Goal: Transaction & Acquisition: Purchase product/service

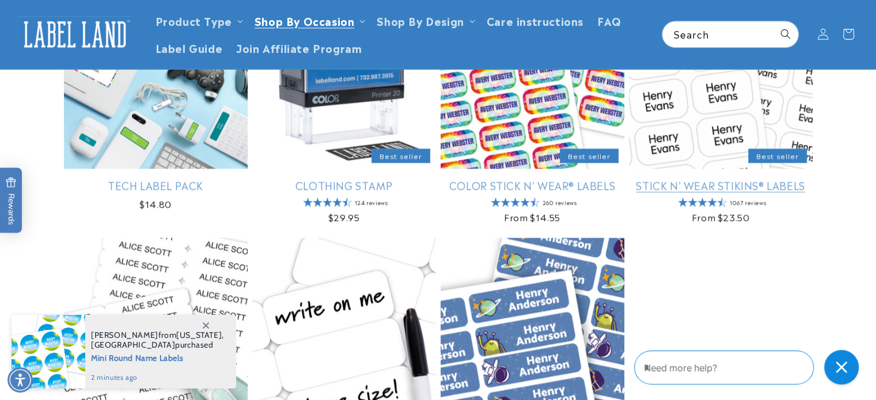
scroll to position [1152, 0]
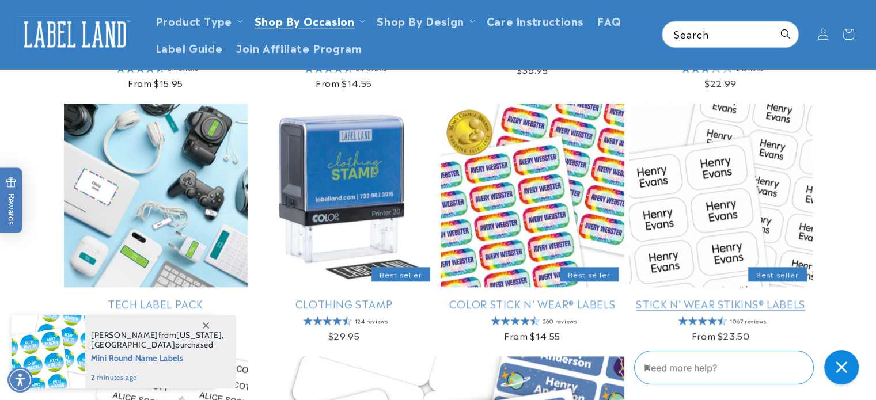
click at [704, 297] on link "Stick N' Wear Stikins® Labels" at bounding box center [721, 303] width 184 height 13
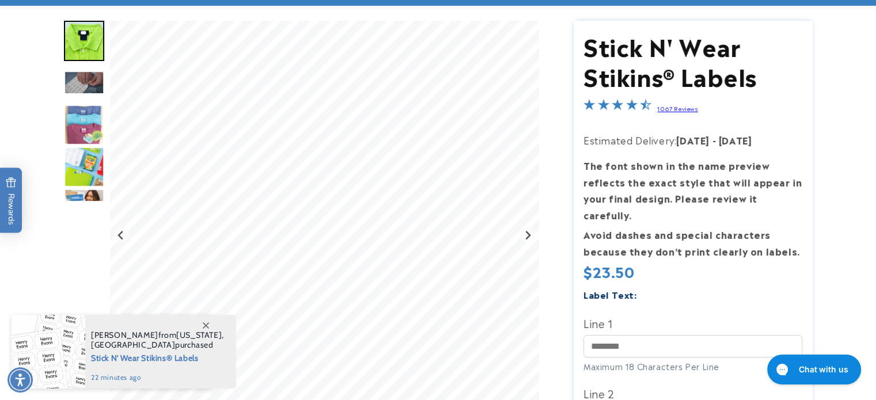
click at [78, 86] on img "Go to slide 3" at bounding box center [84, 83] width 40 height 24
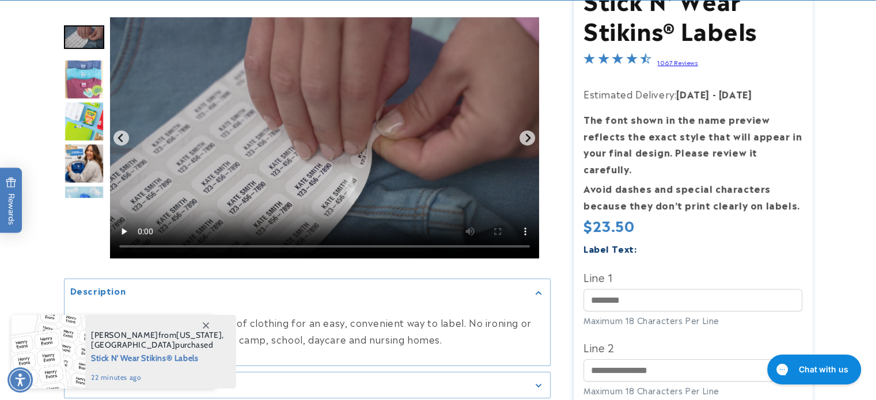
scroll to position [230, 0]
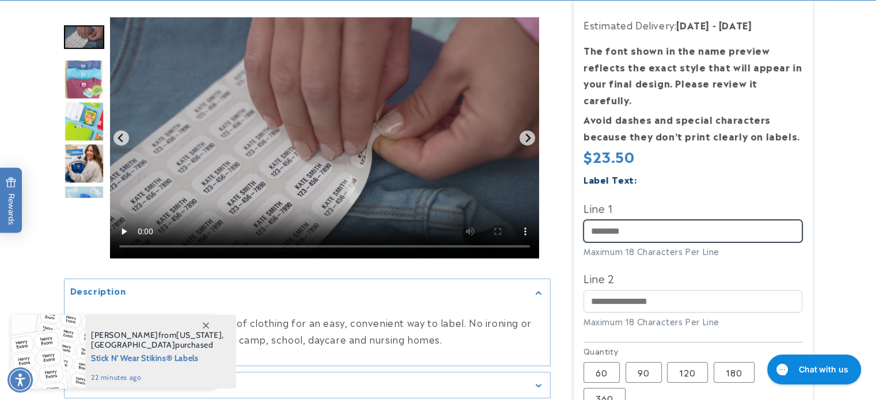
click at [613, 221] on input "Line 1" at bounding box center [693, 231] width 219 height 22
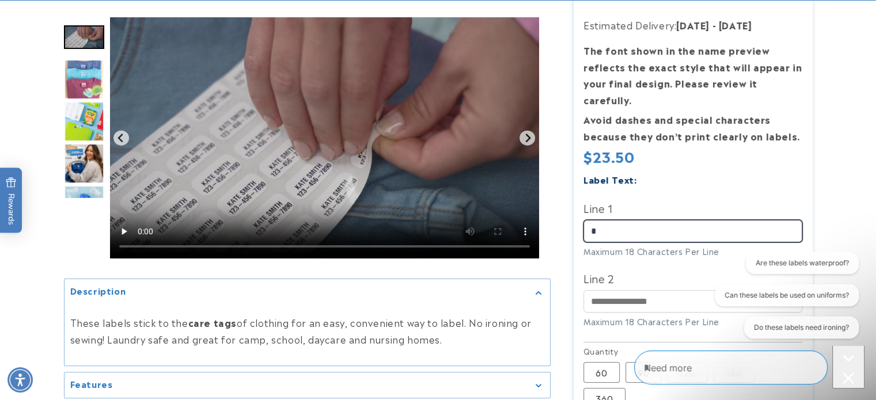
scroll to position [0, 0]
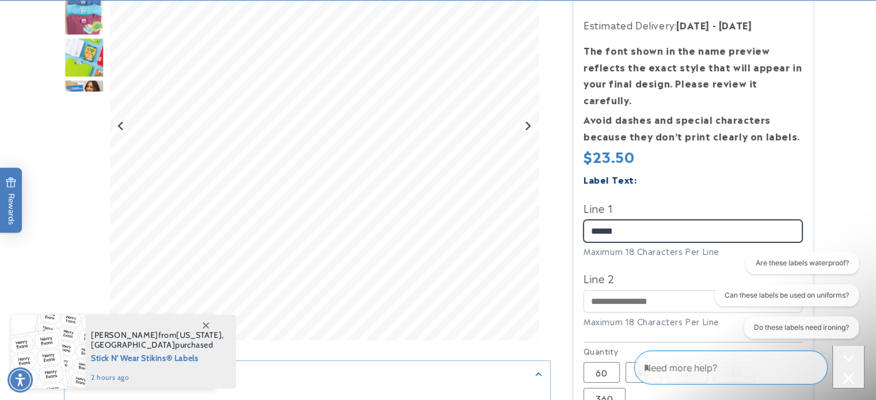
type input "******"
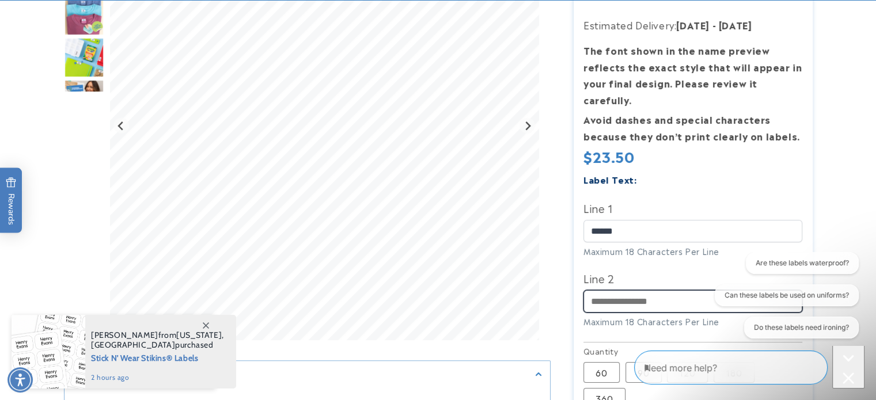
click at [643, 294] on input "Line 2" at bounding box center [693, 302] width 219 height 22
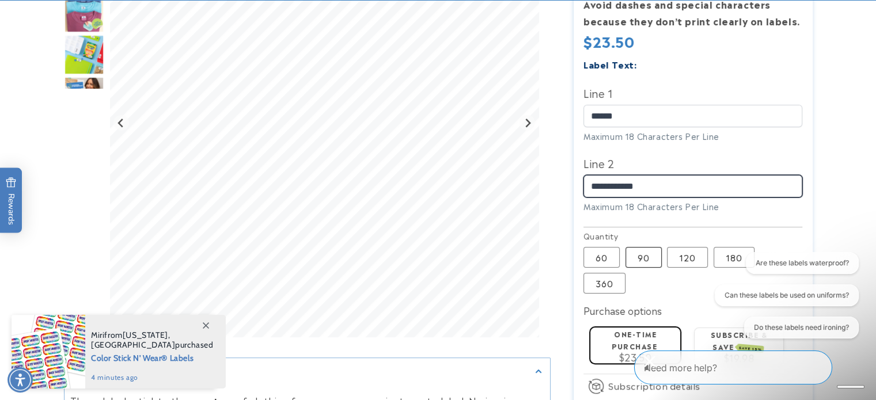
scroll to position [461, 0]
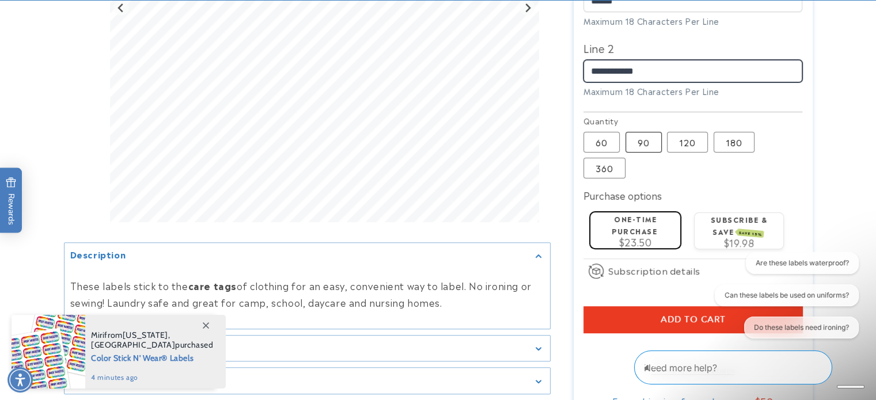
type input "**********"
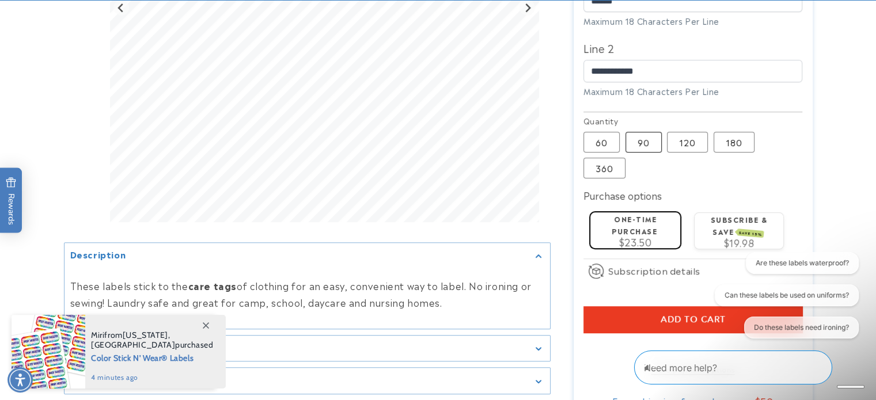
click at [640, 132] on label "90 Variant sold out or unavailable" at bounding box center [644, 142] width 36 height 21
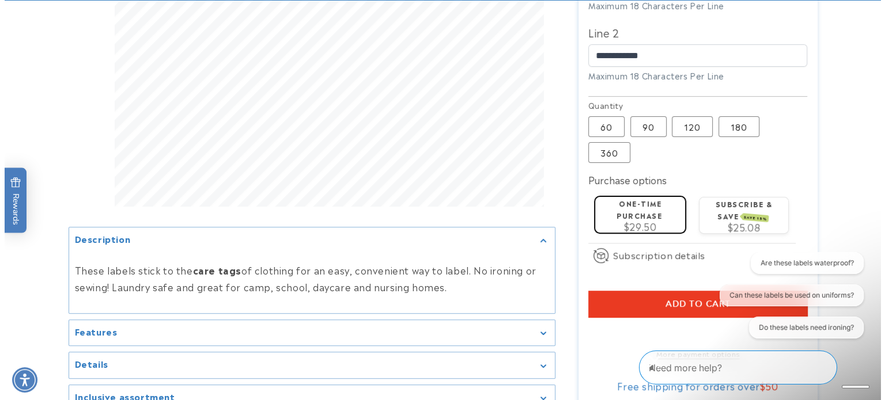
scroll to position [576, 0]
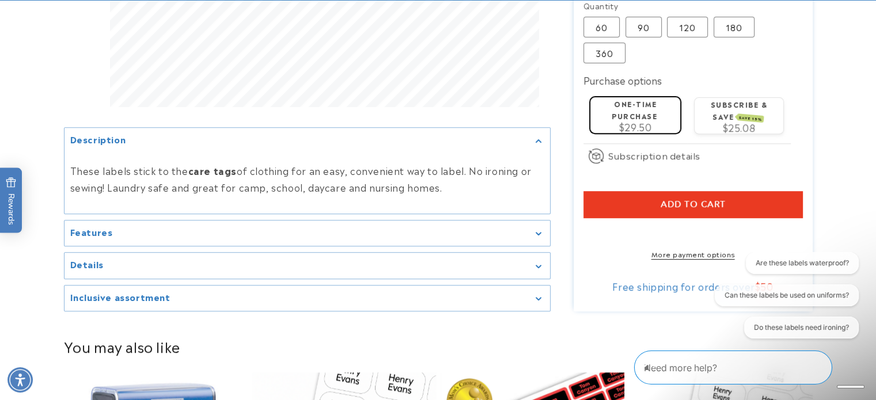
click at [642, 191] on button "Add to cart" at bounding box center [693, 204] width 219 height 27
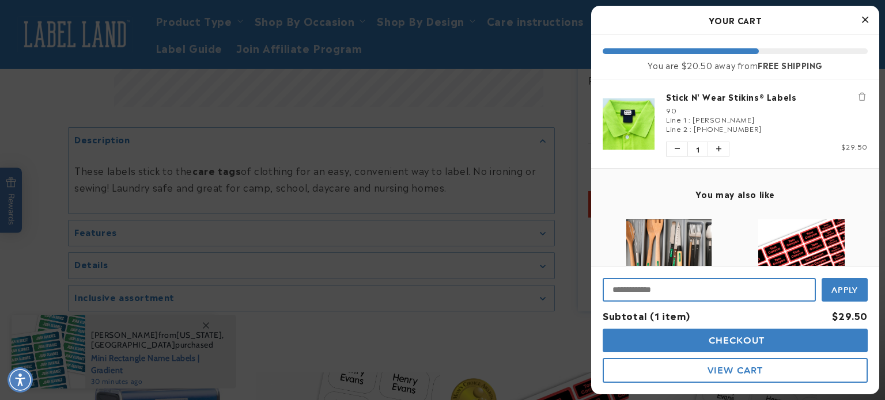
click at [659, 295] on input "Input Discount" at bounding box center [709, 290] width 213 height 24
type input "********"
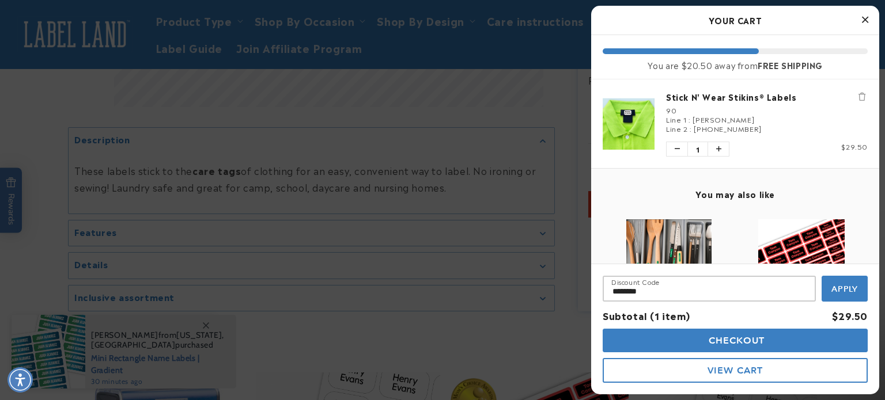
click at [840, 289] on span "Apply" at bounding box center [844, 289] width 27 height 10
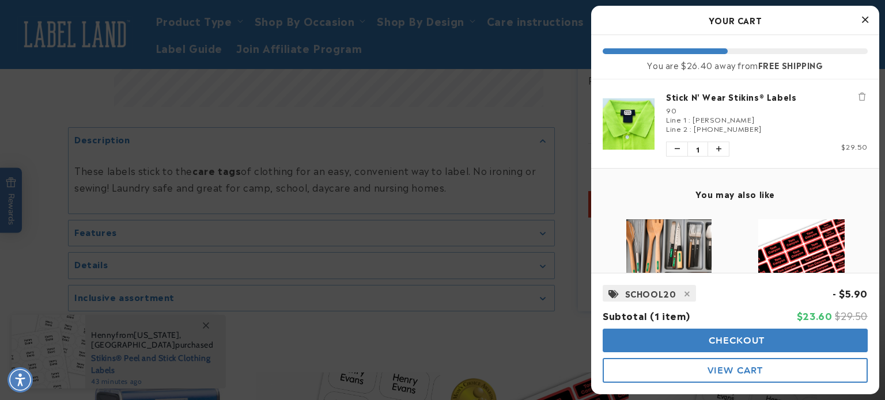
click at [702, 372] on button "View Cart" at bounding box center [735, 370] width 265 height 25
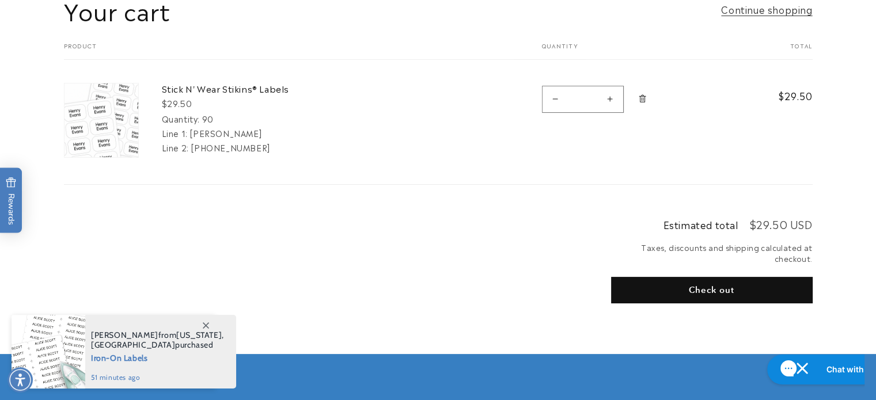
scroll to position [173, 0]
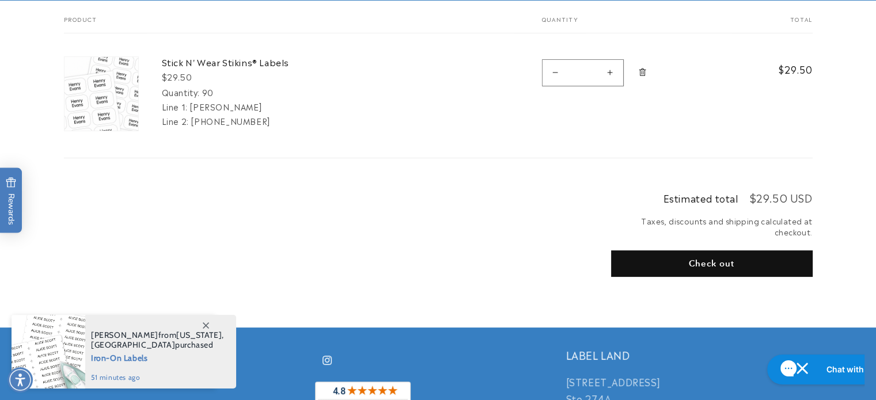
click at [660, 264] on button "Check out" at bounding box center [712, 264] width 202 height 27
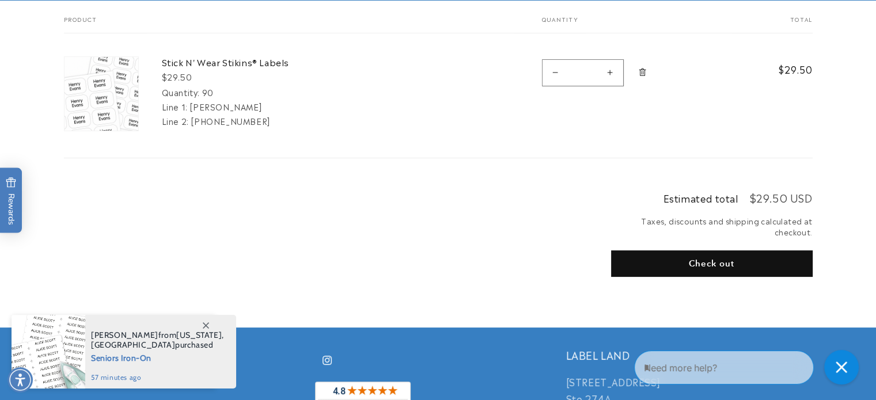
click at [714, 263] on button "Check out" at bounding box center [712, 264] width 202 height 27
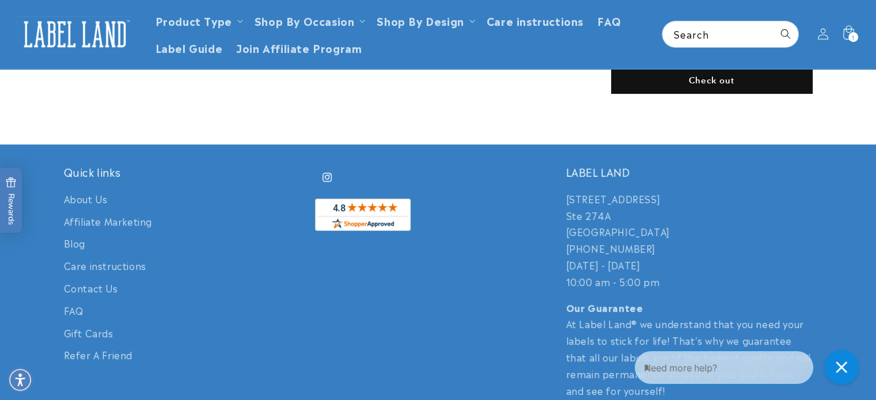
scroll to position [115, 0]
